Goal: Connect with others: Participate in discussion

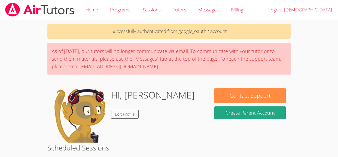
click at [179, 54] on div "As of [DATE], our tutors will no longer communicate via email. To communicate w…" at bounding box center [169, 59] width 244 height 32
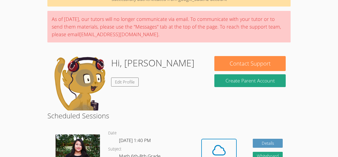
scroll to position [39, 0]
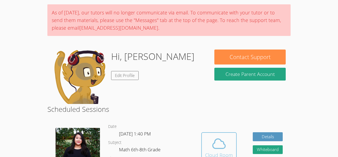
click at [209, 135] on button "Cloud Room" at bounding box center [218, 147] width 35 height 31
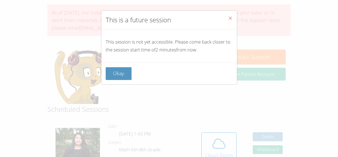
click at [119, 66] on div "Okay" at bounding box center [169, 74] width 136 height 22
click at [121, 71] on button "Okay" at bounding box center [119, 73] width 26 height 13
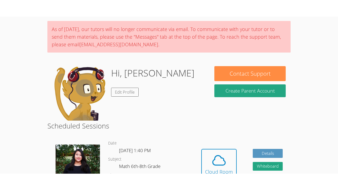
scroll to position [44, 0]
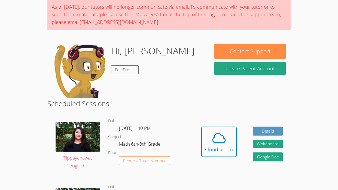
click at [53, 121] on div "Tippayanawat Tongvichit" at bounding box center [77, 146] width 61 height 66
click at [223, 138] on icon at bounding box center [219, 138] width 15 height 15
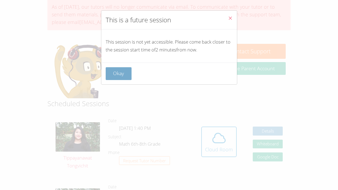
click at [121, 71] on button "Okay" at bounding box center [119, 73] width 26 height 13
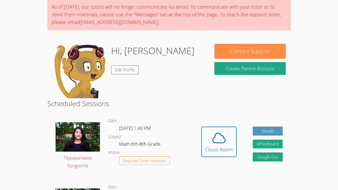
click at [220, 157] on link "Cloud Room" at bounding box center [218, 144] width 35 height 35
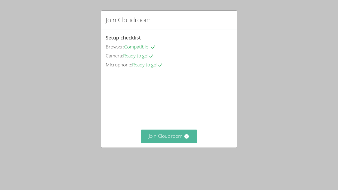
click at [165, 143] on button "Join Cloudroom" at bounding box center [169, 136] width 56 height 13
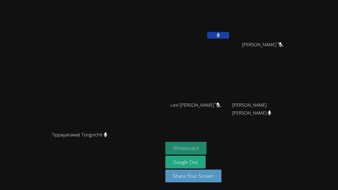
click at [207, 147] on button "Whiteboard" at bounding box center [185, 148] width 41 height 13
